Goal: Information Seeking & Learning: Learn about a topic

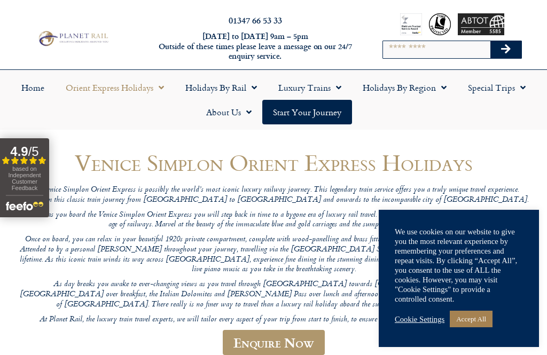
click at [156, 92] on span "Menu" at bounding box center [158, 87] width 11 height 19
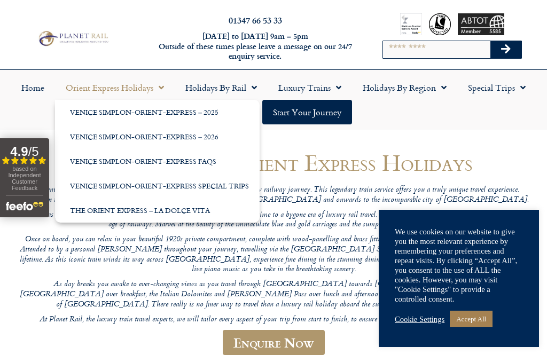
click at [209, 140] on link "Venice Simplon-Orient-Express – 2026" at bounding box center [157, 136] width 205 height 25
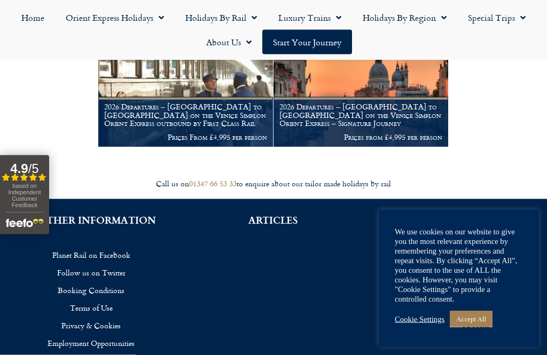
scroll to position [215, 0]
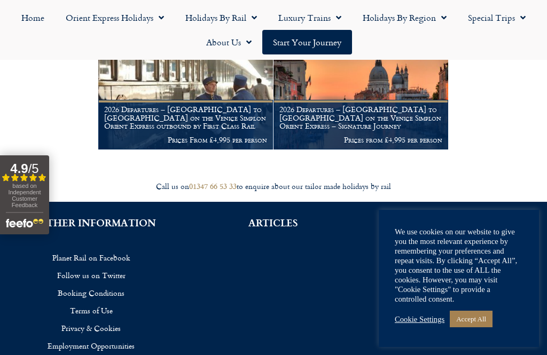
click at [166, 17] on link "Orient Express Holidays" at bounding box center [115, 17] width 120 height 25
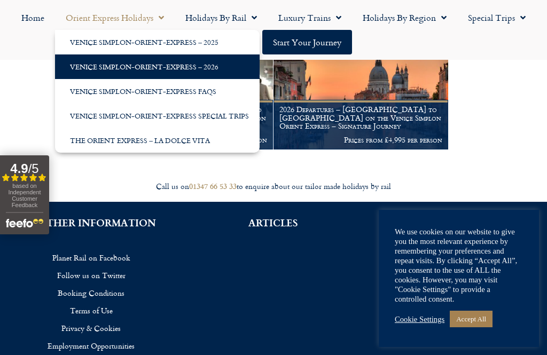
click at [246, 115] on link "Venice Simplon-Orient-Express Special Trips" at bounding box center [157, 116] width 205 height 25
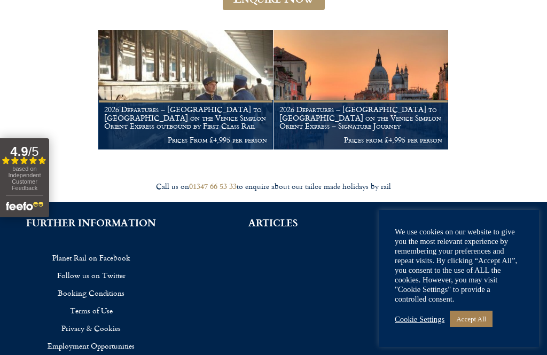
scroll to position [249, 0]
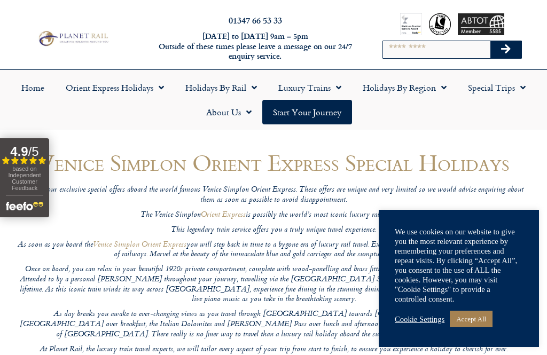
click at [150, 88] on link "Orient Express Holidays" at bounding box center [115, 87] width 120 height 25
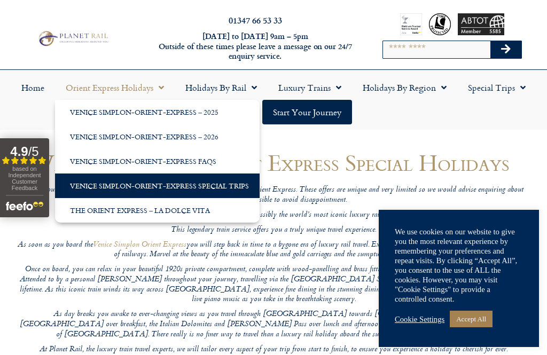
click at [231, 136] on link "Venice Simplon-Orient-Express – 2026" at bounding box center [157, 136] width 205 height 25
